Goal: Transaction & Acquisition: Obtain resource

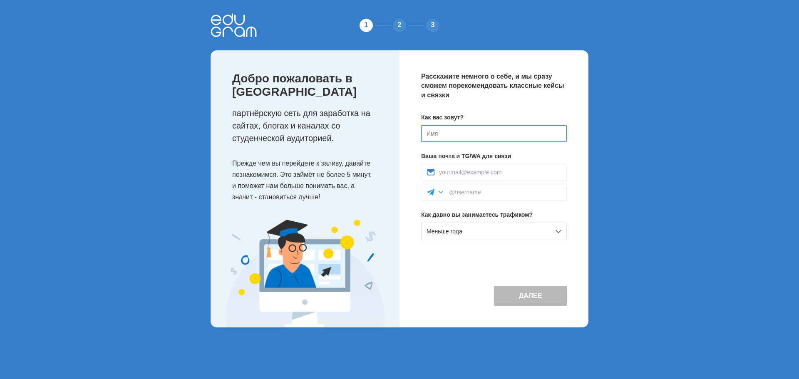
click at [437, 134] on input at bounding box center [494, 133] width 146 height 17
type input "Egor"
click at [465, 178] on div at bounding box center [494, 172] width 146 height 17
click at [469, 173] on input at bounding box center [500, 172] width 122 height 7
type input "egor4ikfifaaz@gmail.com"
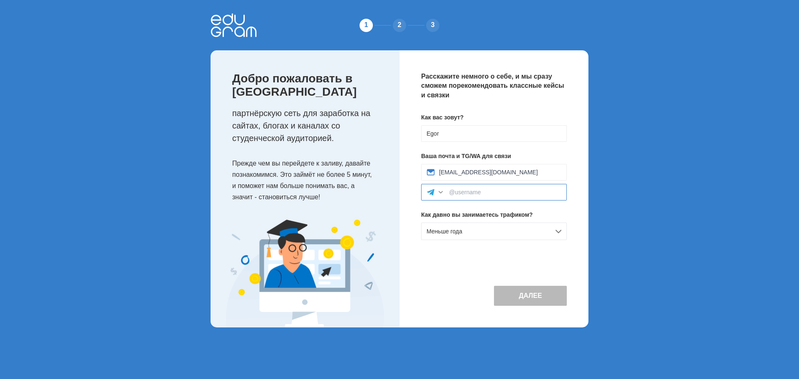
click at [476, 191] on input at bounding box center [505, 192] width 112 height 7
type input "2"
type input "@quanag"
click at [461, 229] on span "Меньше года" at bounding box center [445, 231] width 36 height 7
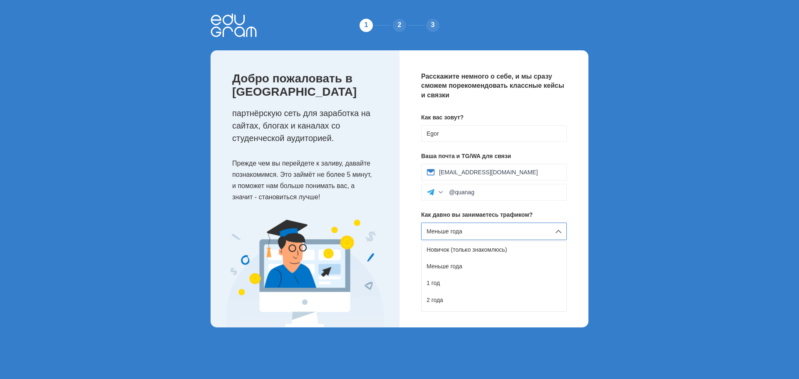
click at [470, 232] on div "Меньше года" at bounding box center [494, 231] width 146 height 17
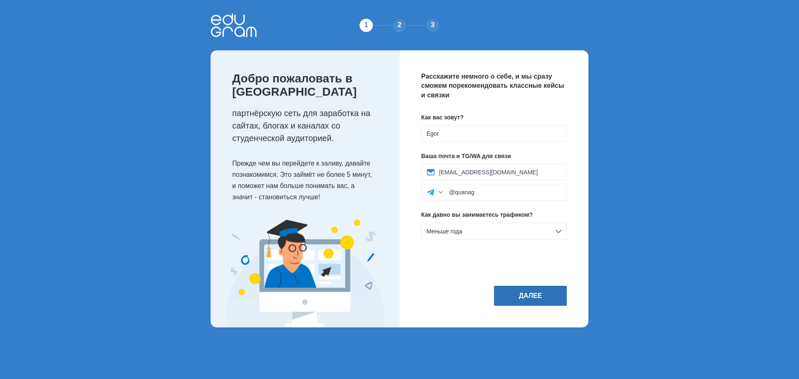
click at [526, 288] on button "Далее" at bounding box center [530, 296] width 73 height 20
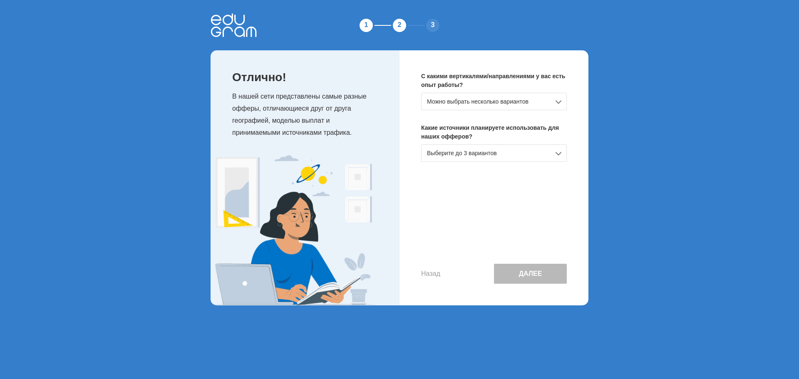
click at [457, 102] on div "Можно выбрать несколько вариантов" at bounding box center [494, 101] width 146 height 17
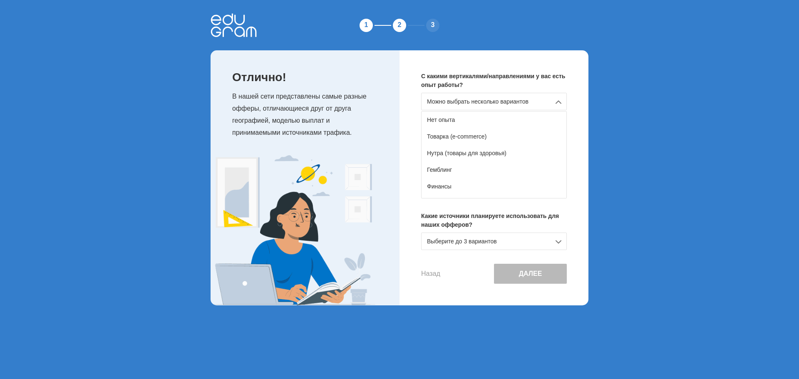
click at [473, 107] on div "Можно выбрать несколько вариантов" at bounding box center [494, 101] width 146 height 17
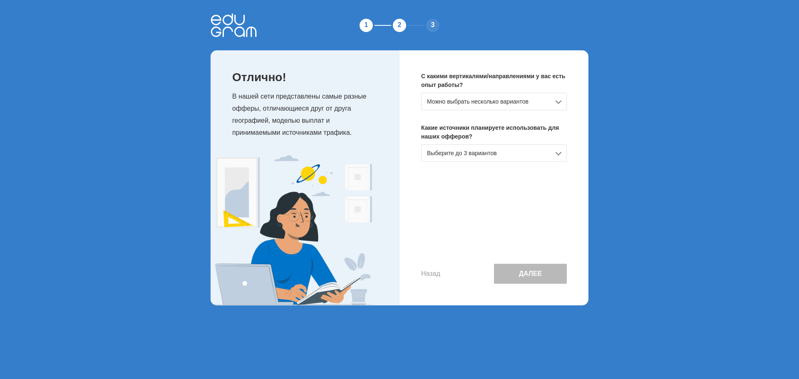
click at [469, 152] on div "Выберите до 3 вариантов" at bounding box center [494, 152] width 146 height 17
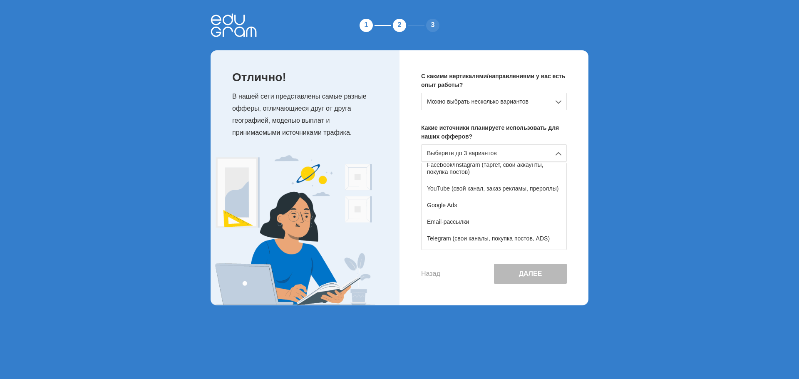
scroll to position [42, 0]
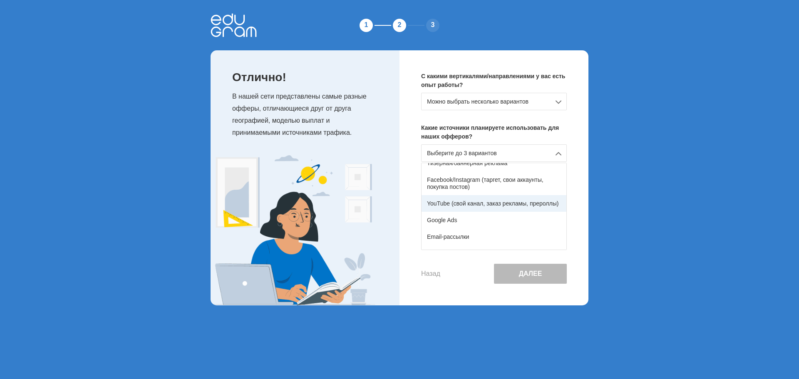
click at [470, 199] on div "YouTube (свой канал, заказ рекламы, прероллы)" at bounding box center [494, 203] width 145 height 17
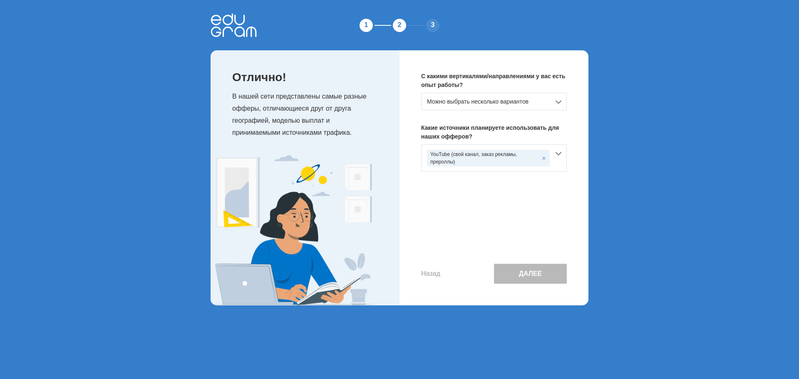
click at [436, 100] on div "Можно выбрать несколько вариантов" at bounding box center [494, 101] width 146 height 17
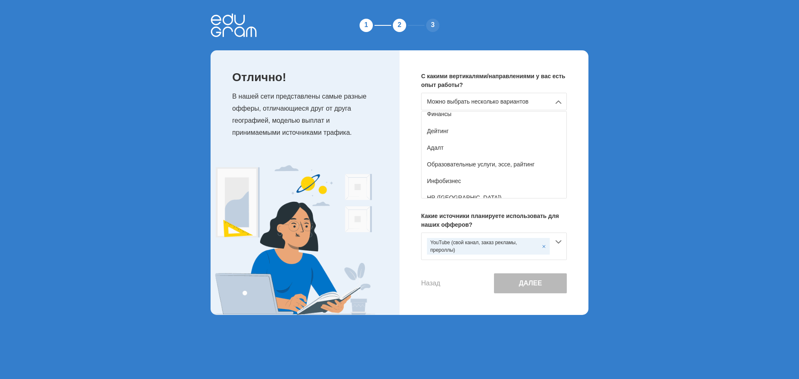
scroll to position [83, 0]
click at [465, 156] on div "Образовательные услуги, эссе, райтинг" at bounding box center [494, 153] width 145 height 17
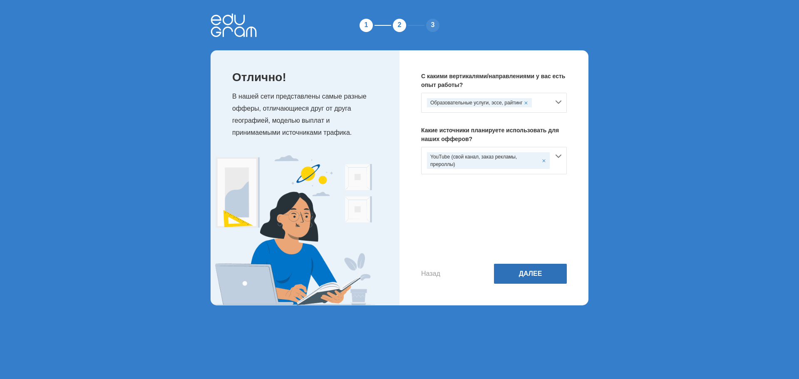
click at [527, 271] on button "Далее" at bounding box center [530, 274] width 73 height 20
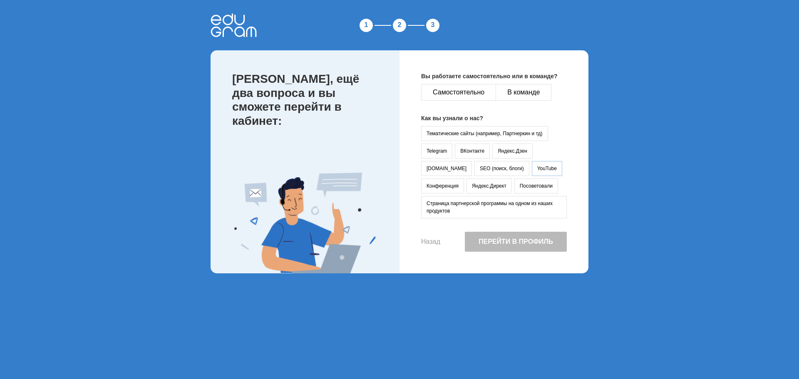
click at [532, 165] on button "YouTube" at bounding box center [547, 168] width 30 height 15
click at [438, 85] on button "Самостоятельно" at bounding box center [458, 92] width 75 height 17
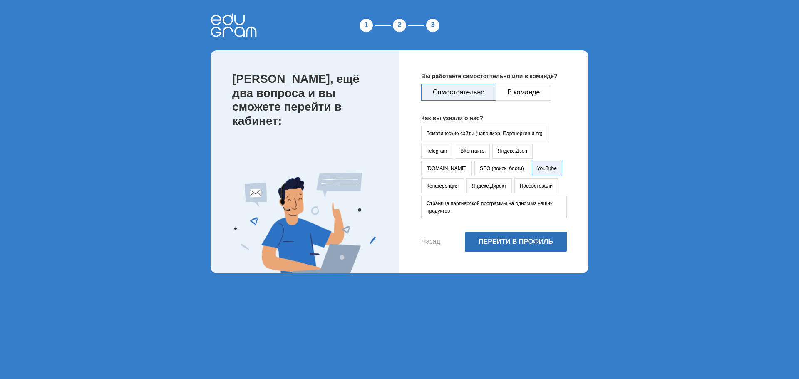
click at [520, 246] on button "Перейти в профиль" at bounding box center [516, 242] width 102 height 20
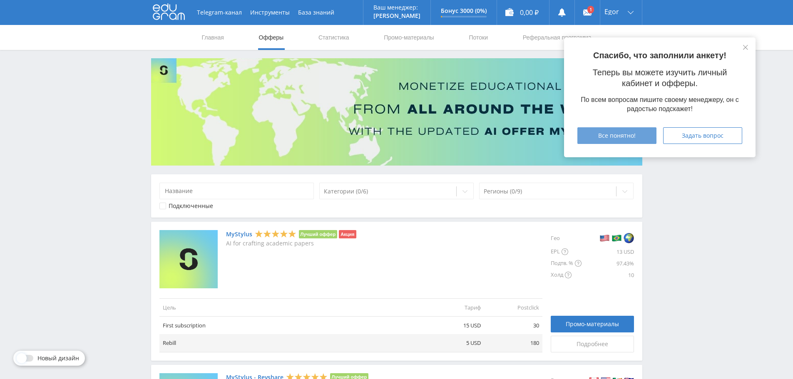
click at [585, 136] on button "Все понятно!" at bounding box center [616, 135] width 79 height 17
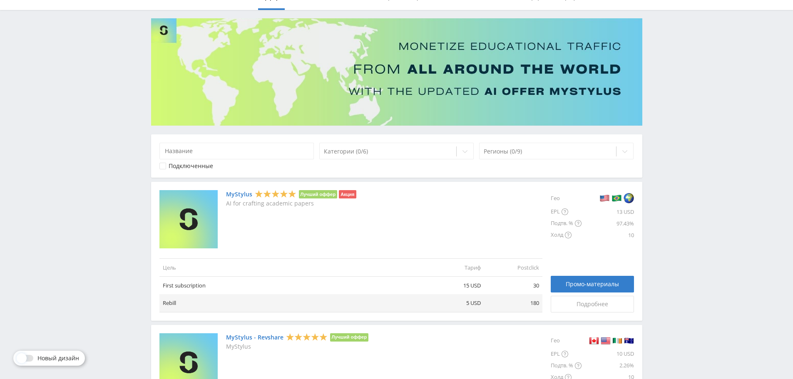
scroll to position [83, 0]
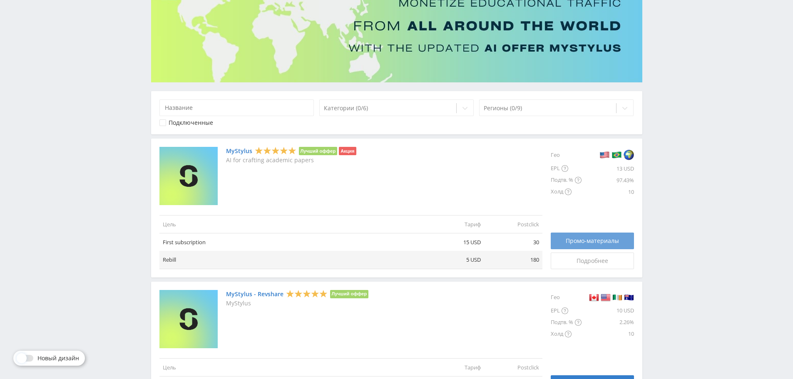
click at [581, 244] on span "Промо-материалы" at bounding box center [592, 241] width 53 height 7
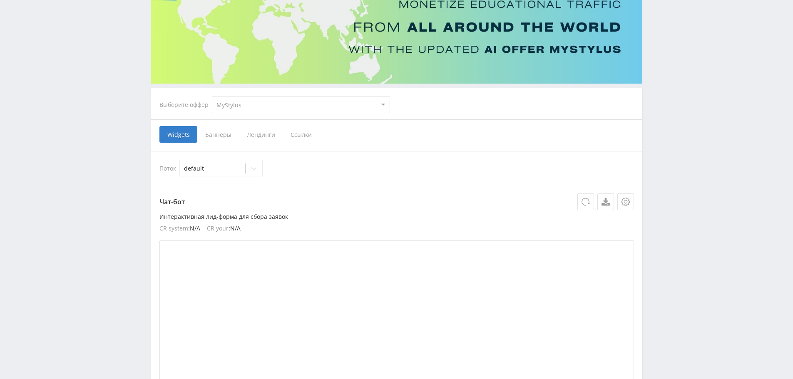
scroll to position [83, 0]
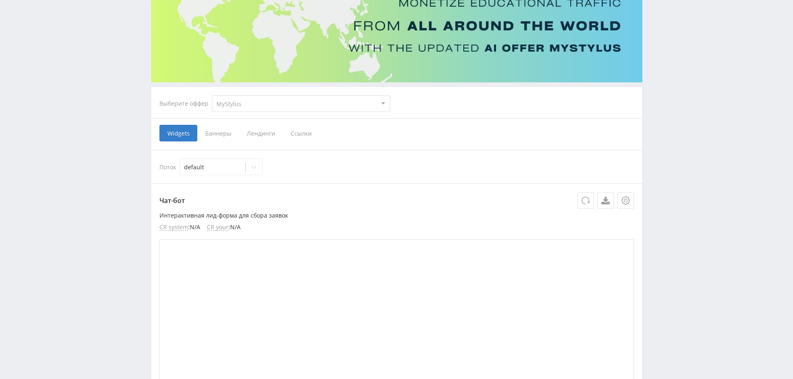
click at [284, 132] on span "Ссылки" at bounding box center [301, 133] width 37 height 17
click at [0, 0] on input "Ссылки" at bounding box center [0, 0] width 0 height 0
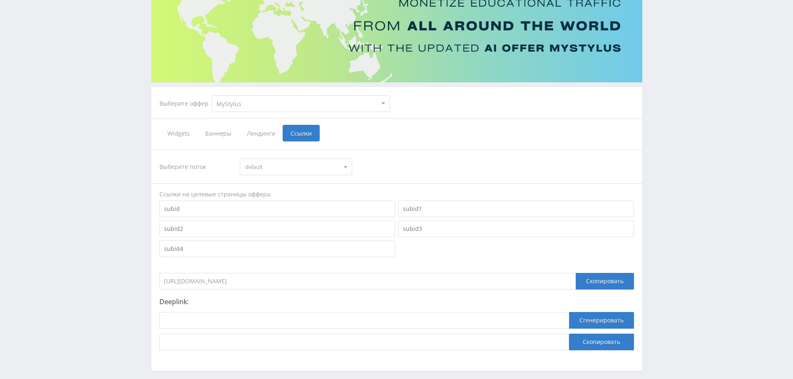
scroll to position [121, 0]
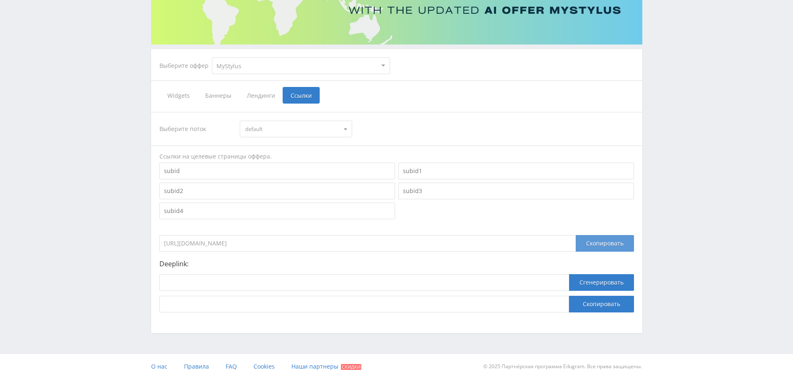
click at [586, 247] on div "Скопировать" at bounding box center [605, 243] width 58 height 17
click at [213, 241] on input "https://eduforms.org/?rid=b60a80860b401812" at bounding box center [367, 243] width 416 height 17
click at [598, 237] on div "Скопировать" at bounding box center [605, 243] width 58 height 17
click at [286, 132] on span "default" at bounding box center [292, 129] width 94 height 16
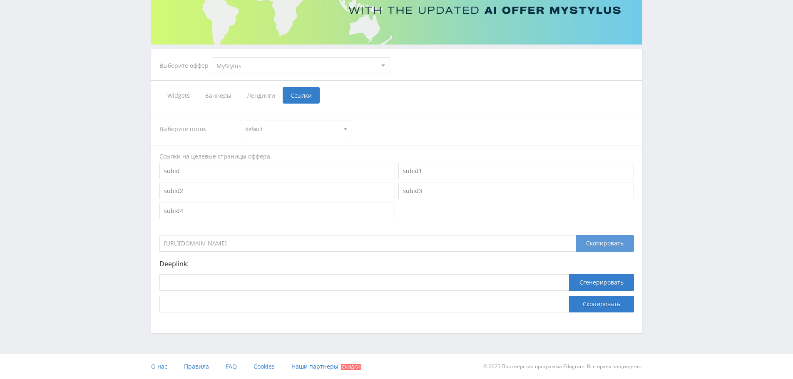
click at [605, 243] on div "Скопировать" at bounding box center [605, 243] width 58 height 17
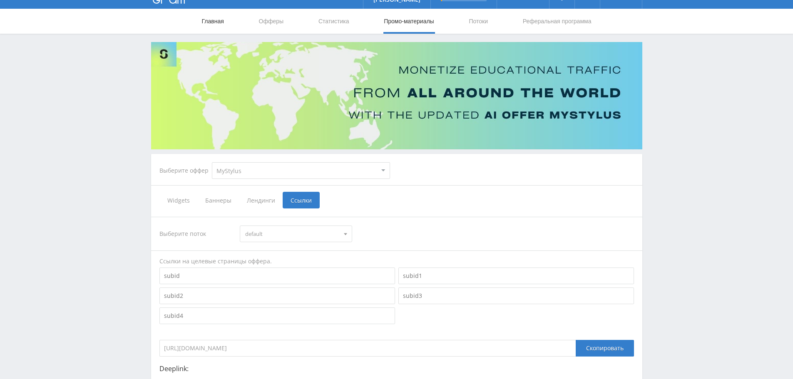
scroll to position [0, 0]
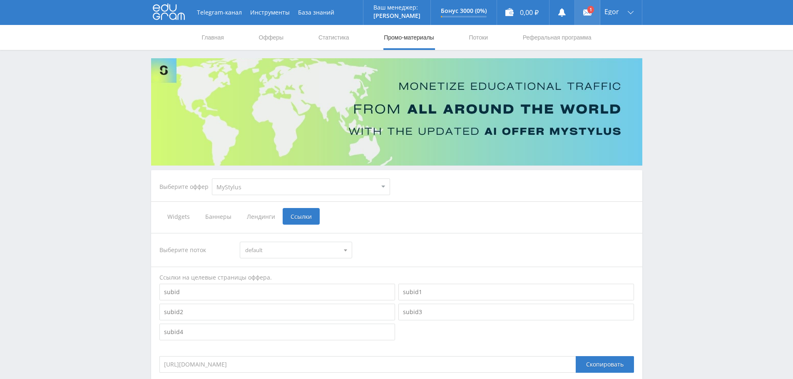
click at [590, 10] on link at bounding box center [587, 12] width 25 height 25
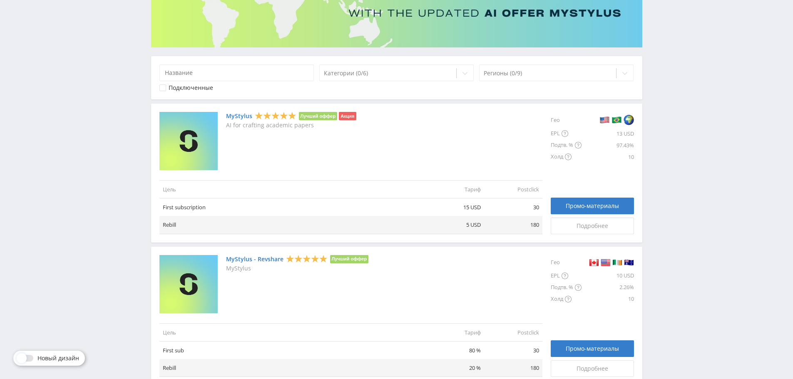
scroll to position [167, 0]
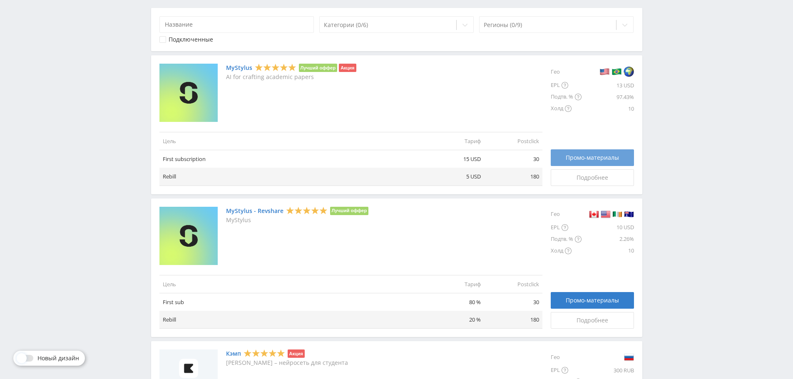
click at [597, 155] on span "Промо-материалы" at bounding box center [592, 157] width 53 height 7
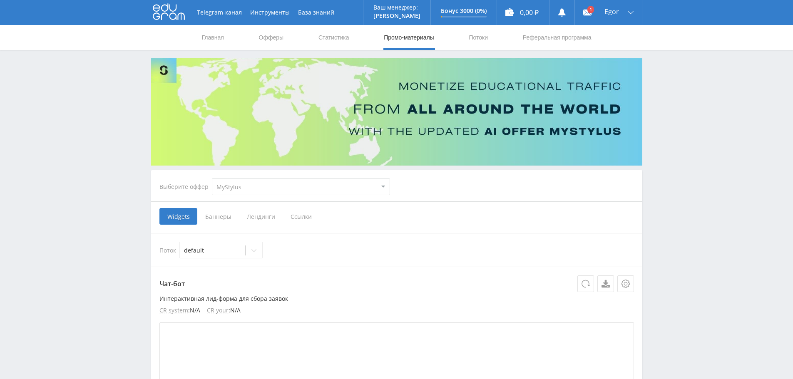
click at [297, 222] on span "Ссылки" at bounding box center [301, 216] width 37 height 17
click at [0, 0] on input "Ссылки" at bounding box center [0, 0] width 0 height 0
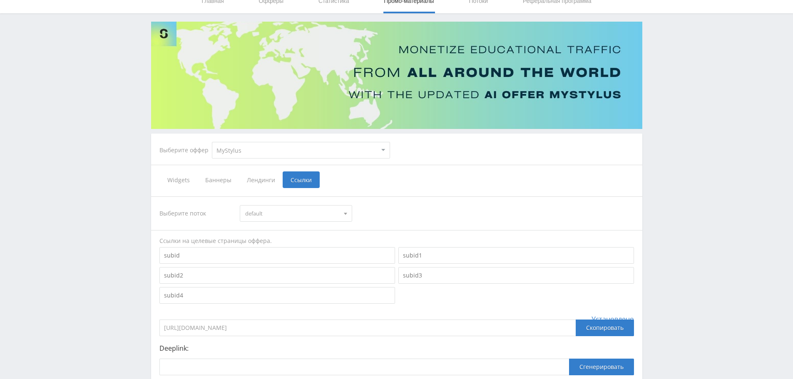
scroll to position [83, 0]
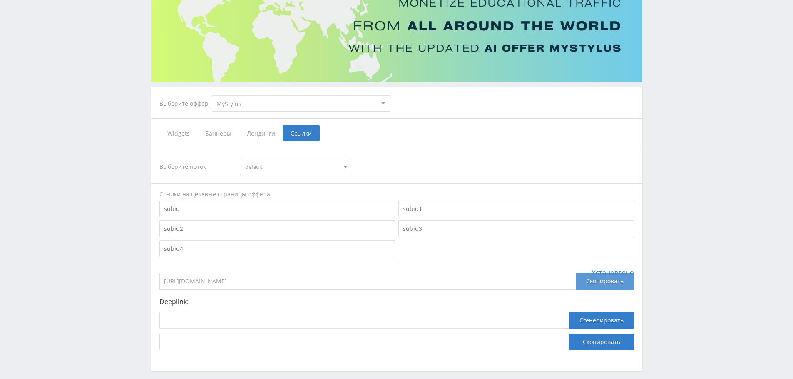
click at [599, 286] on div "Скопировать" at bounding box center [605, 281] width 58 height 17
